Goal: Check status: Check status

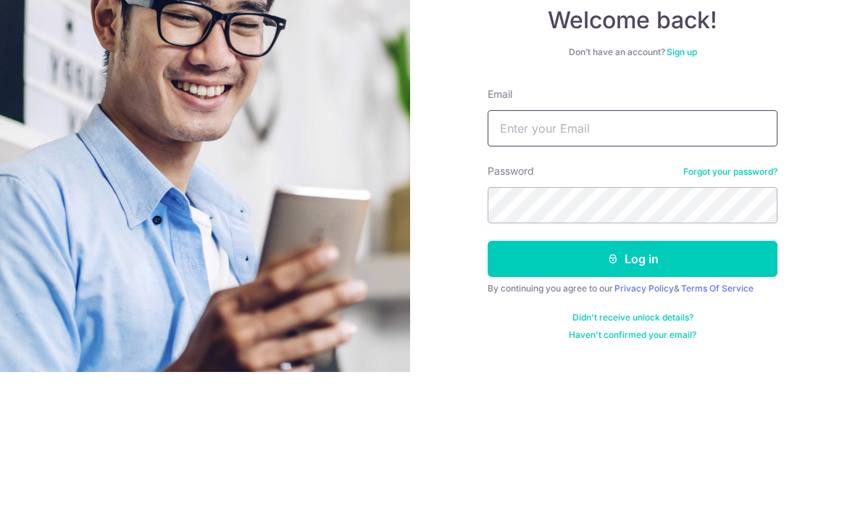
type input "[EMAIL_ADDRESS][DOMAIN_NAME]"
click at [633, 385] on button "Log in" at bounding box center [633, 403] width 290 height 36
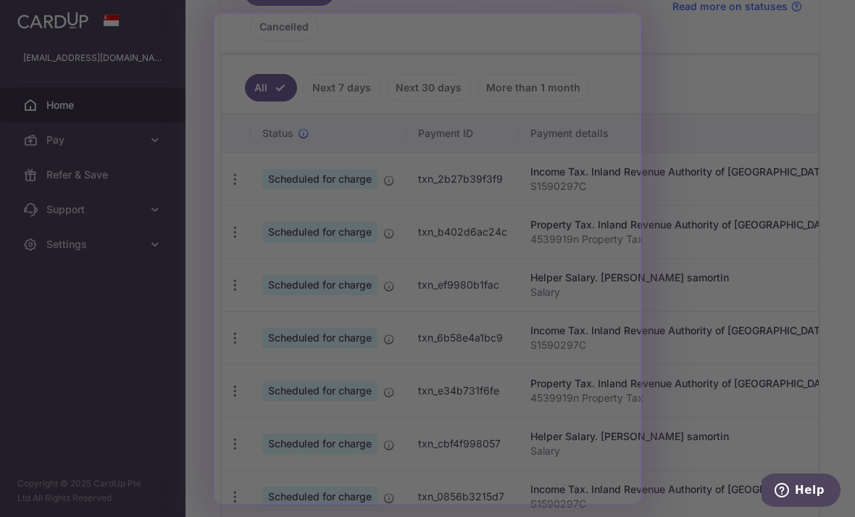
scroll to position [369, 0]
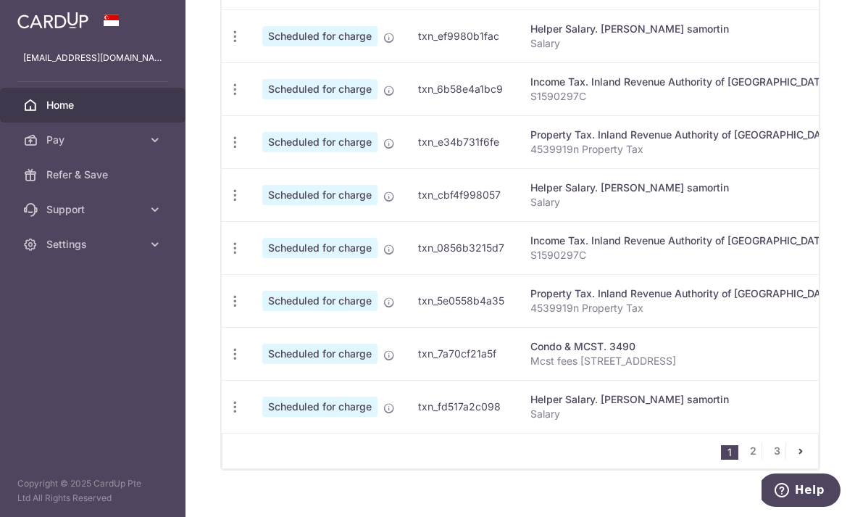
scroll to position [616, 0]
click at [746, 460] on link "2" at bounding box center [752, 451] width 17 height 17
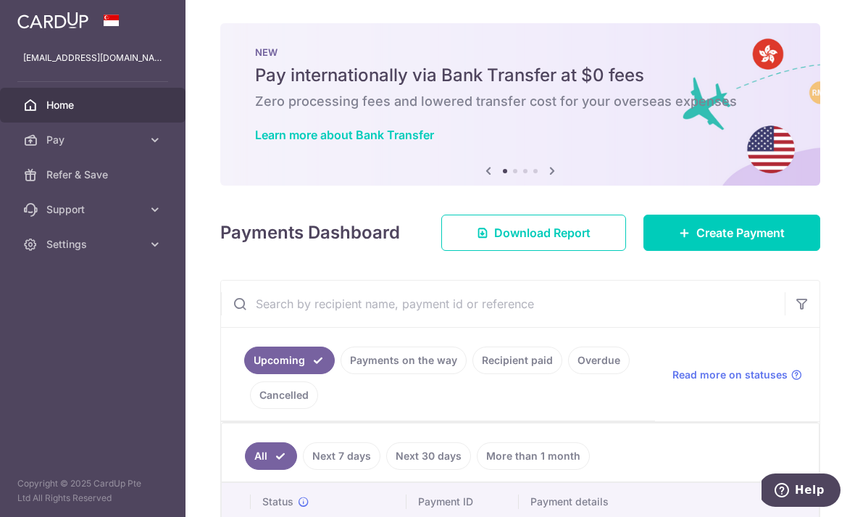
scroll to position [0, 0]
